Goal: Check status: Check status

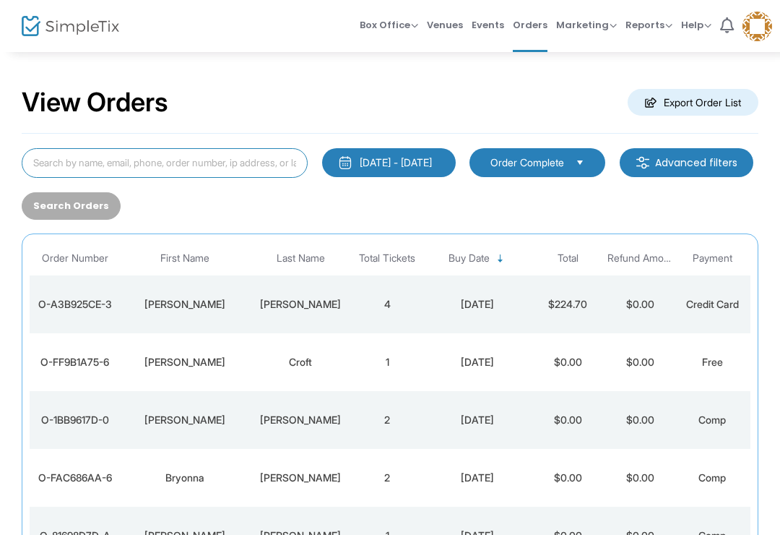
click at [222, 166] on input at bounding box center [165, 163] width 286 height 30
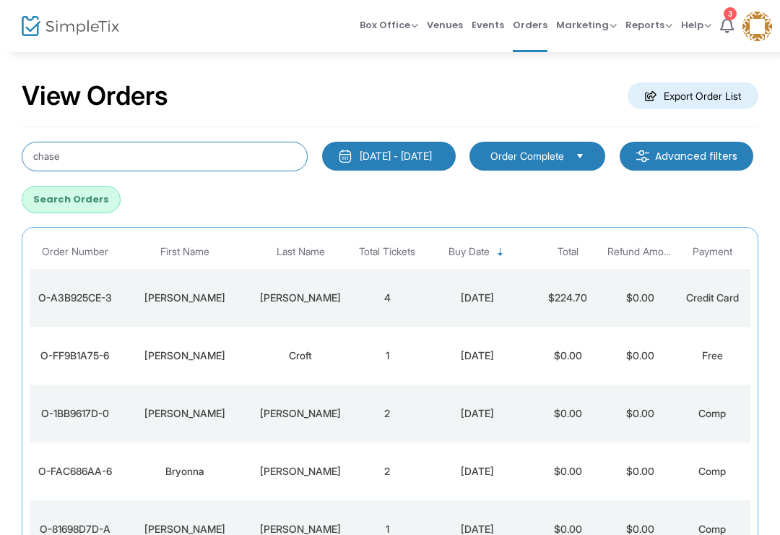
type input "chase"
click at [121, 197] on button "Search Orders" at bounding box center [71, 199] width 99 height 27
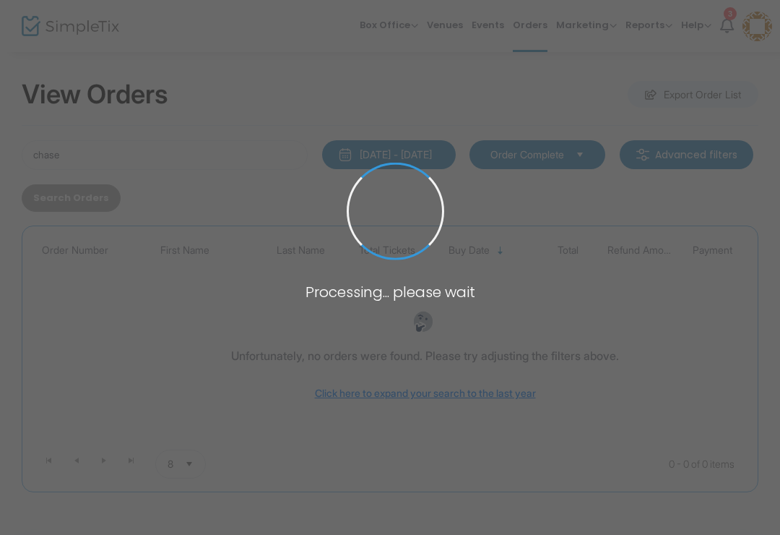
scroll to position [9, 0]
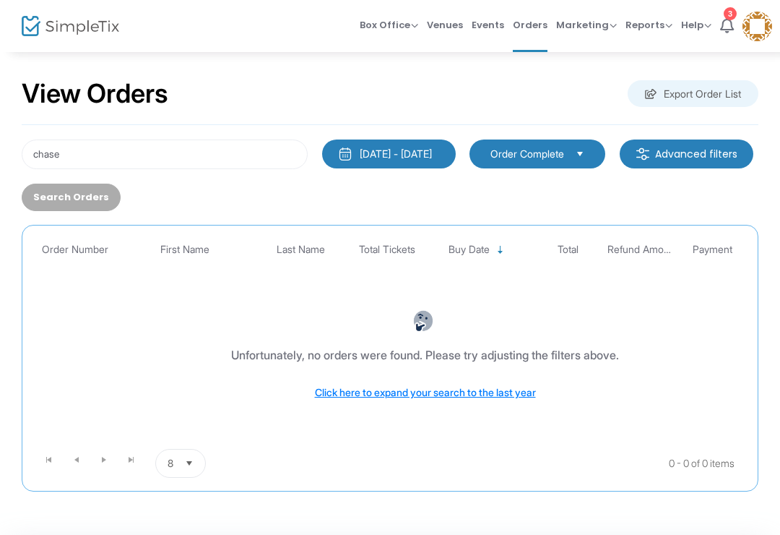
click at [432, 147] on div "7/14/2025 - 8/13/2025" at bounding box center [396, 154] width 72 height 14
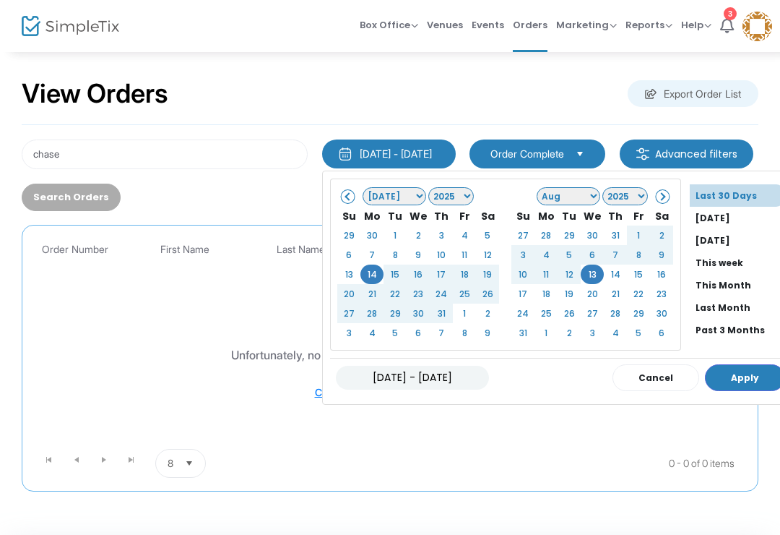
click at [453, 193] on select "1925 1926 1927 1928 1929 1930 1931 1932 1933 1934 1935 1936 1937 1938 1939 1940…" at bounding box center [451, 196] width 46 height 18
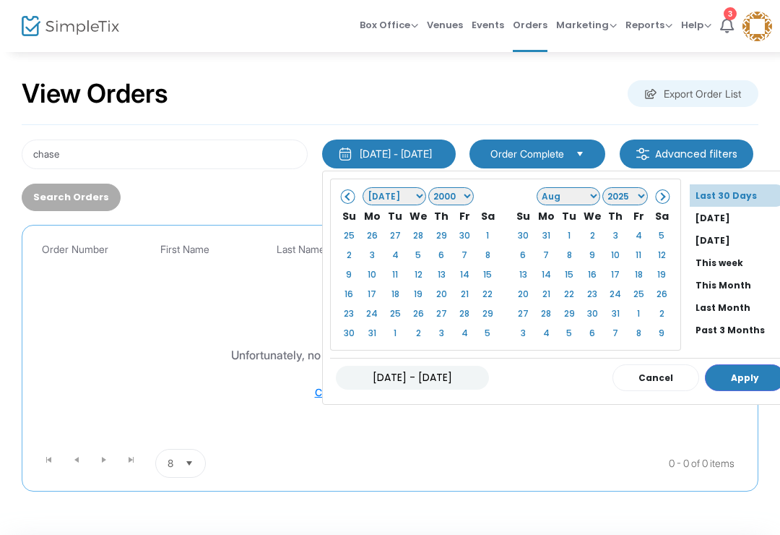
click at [127, 186] on div "Search Orders" at bounding box center [70, 196] width 113 height 27
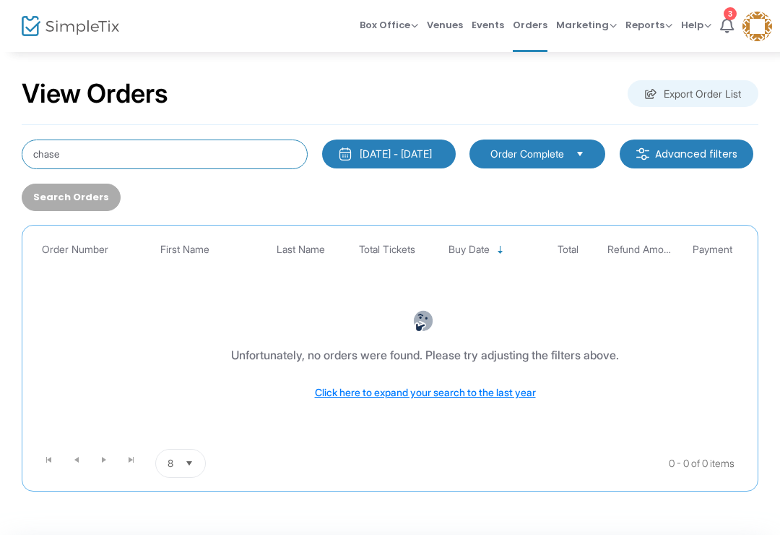
click at [246, 164] on input "chase" at bounding box center [165, 154] width 286 height 30
click at [419, 139] on button "7/14/2025 - 8/13/2025" at bounding box center [389, 153] width 134 height 29
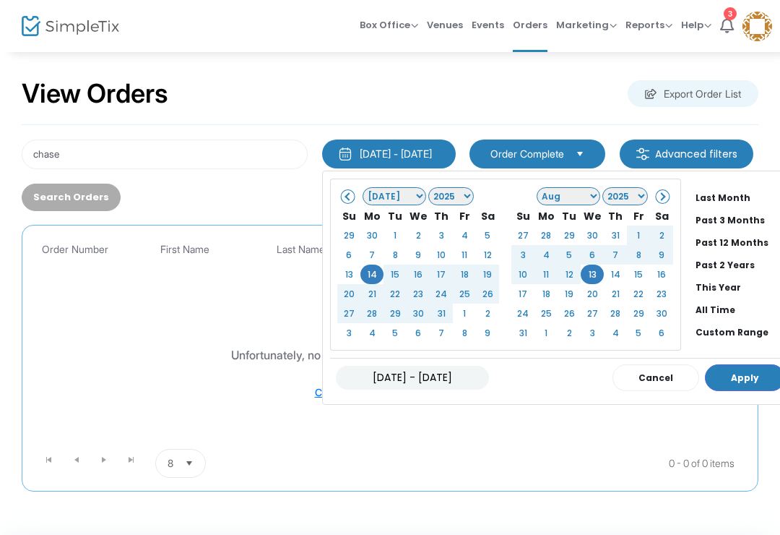
scroll to position [110, 0]
click at [756, 304] on li "All Time" at bounding box center [740, 309] width 101 height 22
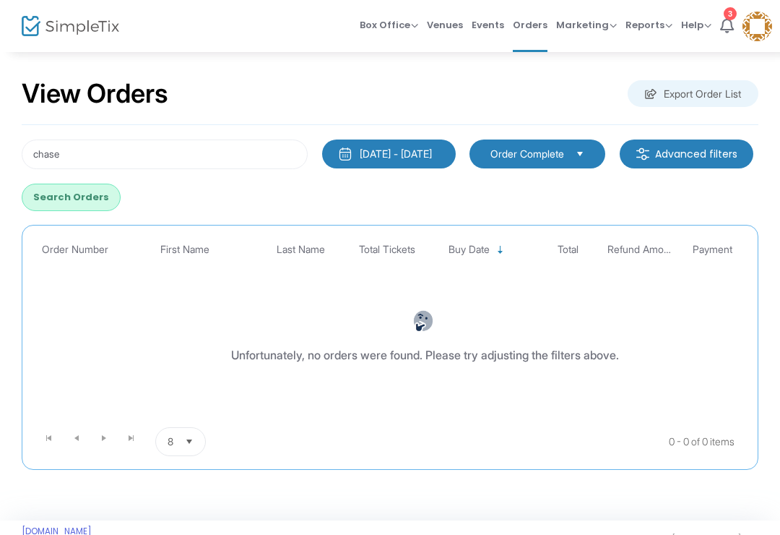
click at [121, 195] on button "Search Orders" at bounding box center [71, 196] width 99 height 27
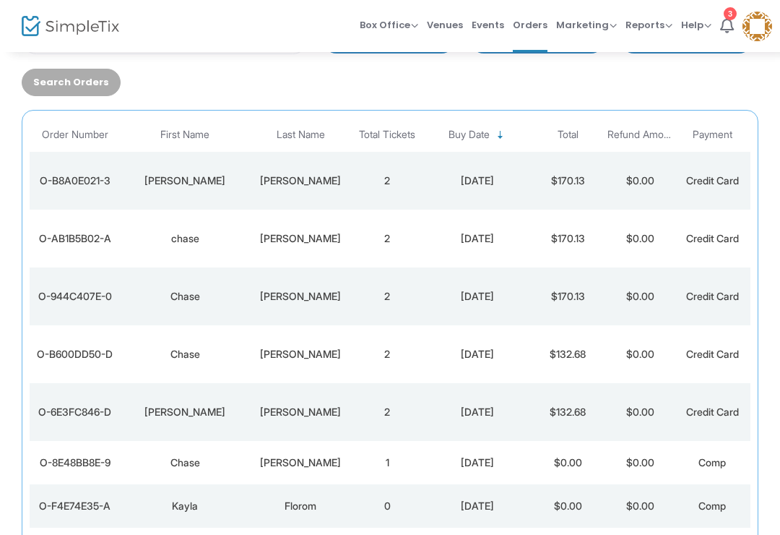
scroll to position [0, 0]
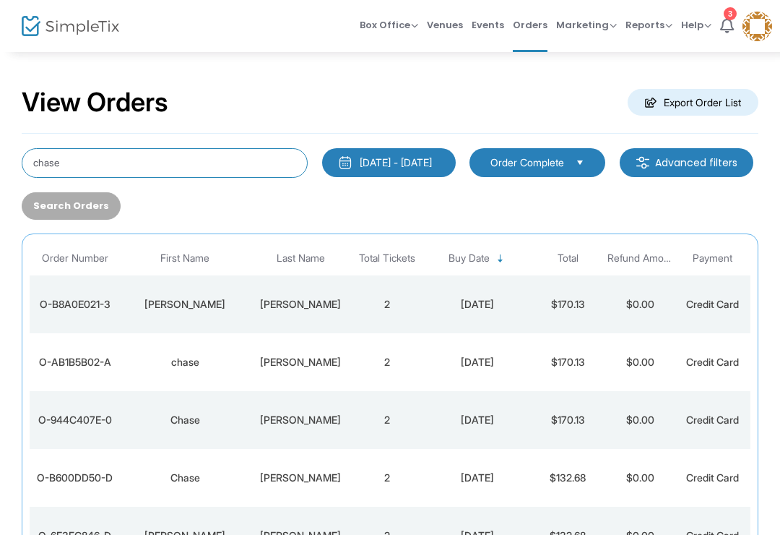
click at [74, 158] on input "chase" at bounding box center [165, 163] width 286 height 30
click at [48, 155] on input "chase" at bounding box center [165, 163] width 286 height 30
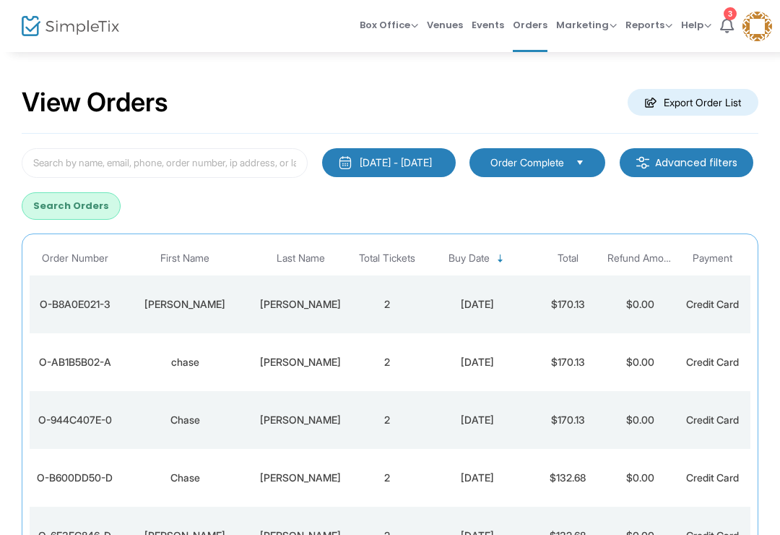
click at [121, 202] on button "Search Orders" at bounding box center [71, 205] width 99 height 27
